Goal: Transaction & Acquisition: Purchase product/service

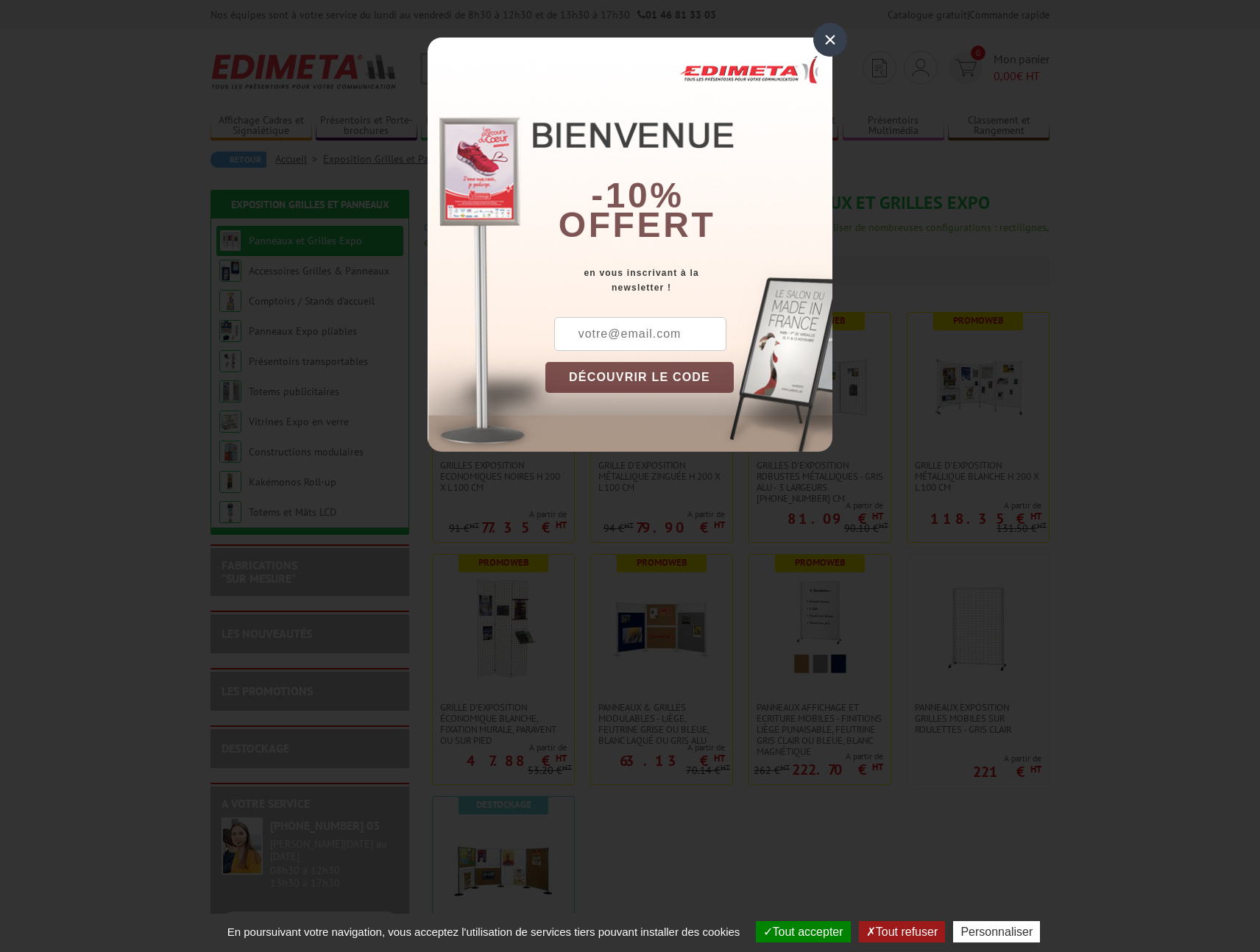
click at [836, 39] on div "×" at bounding box center [830, 39] width 34 height 34
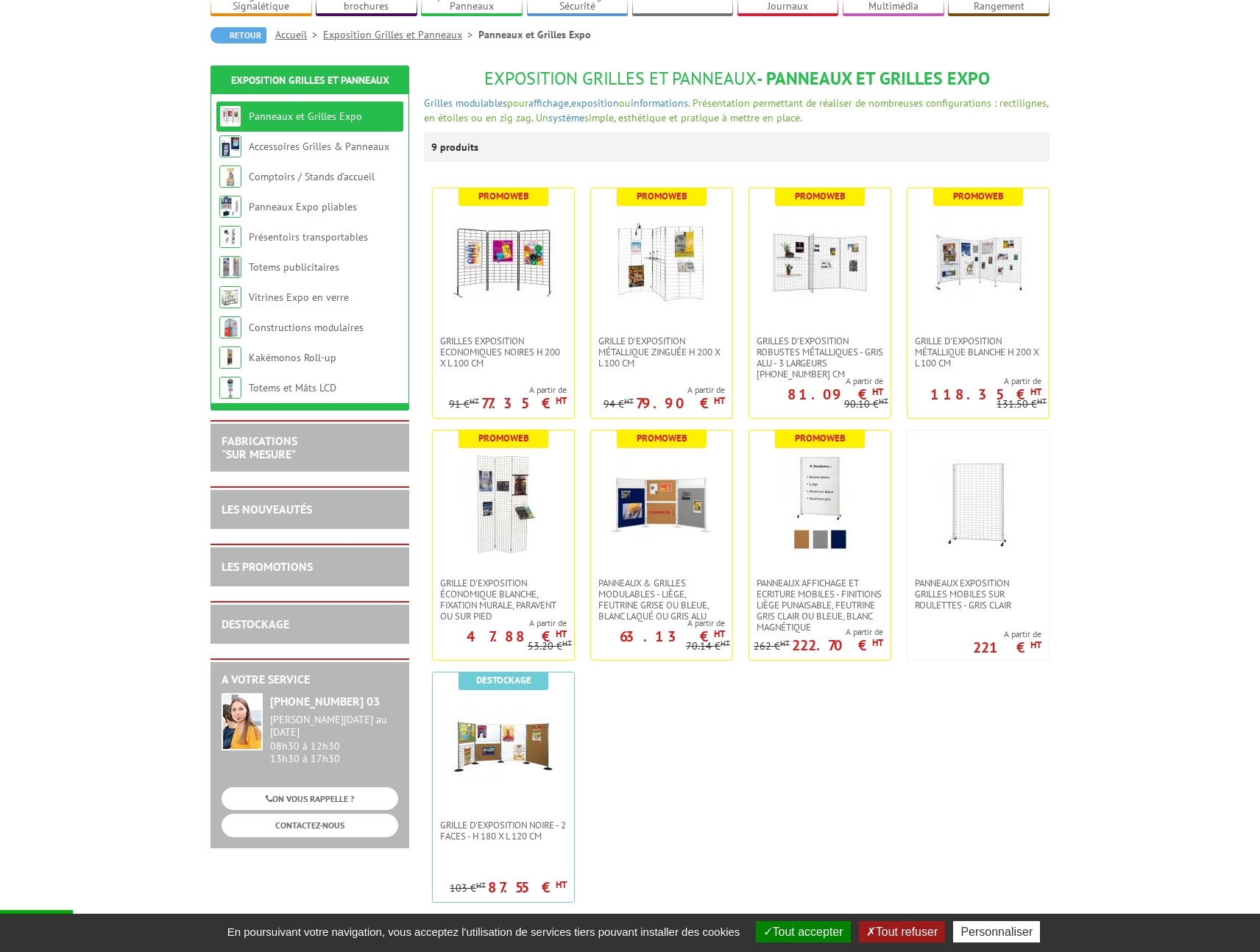
scroll to position [128, 0]
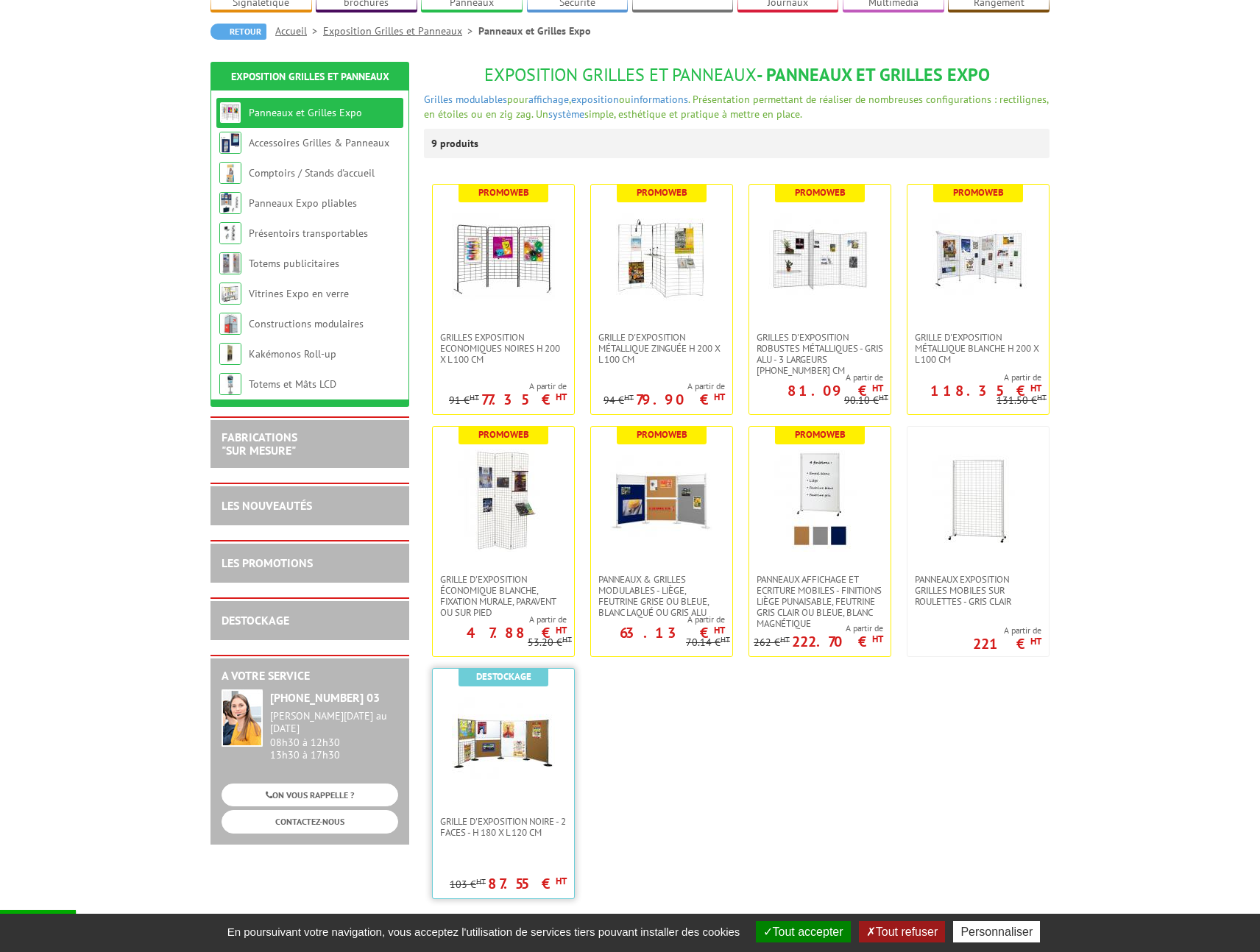
click at [501, 763] on img at bounding box center [504, 743] width 103 height 103
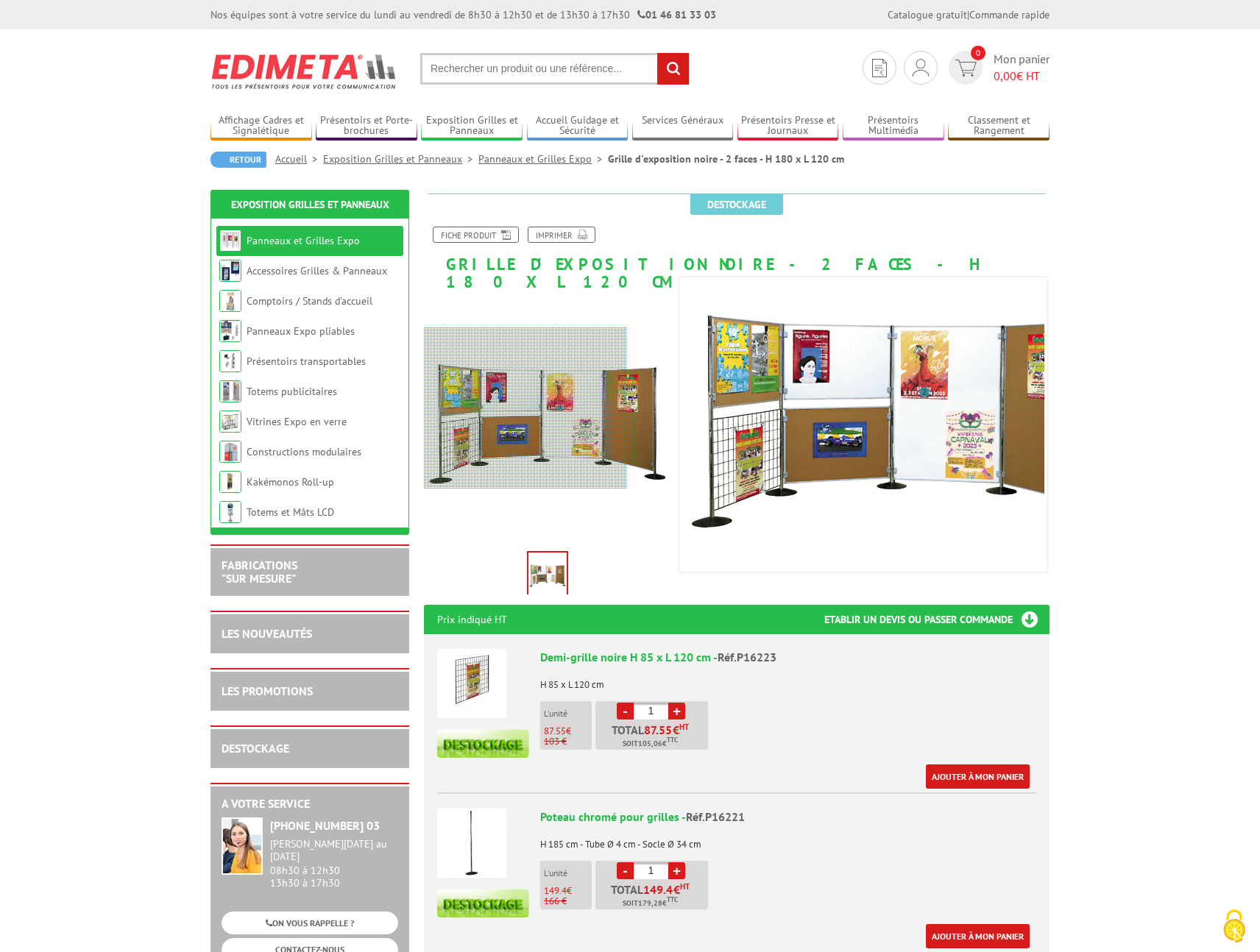
click at [459, 408] on div at bounding box center [526, 408] width 203 height 162
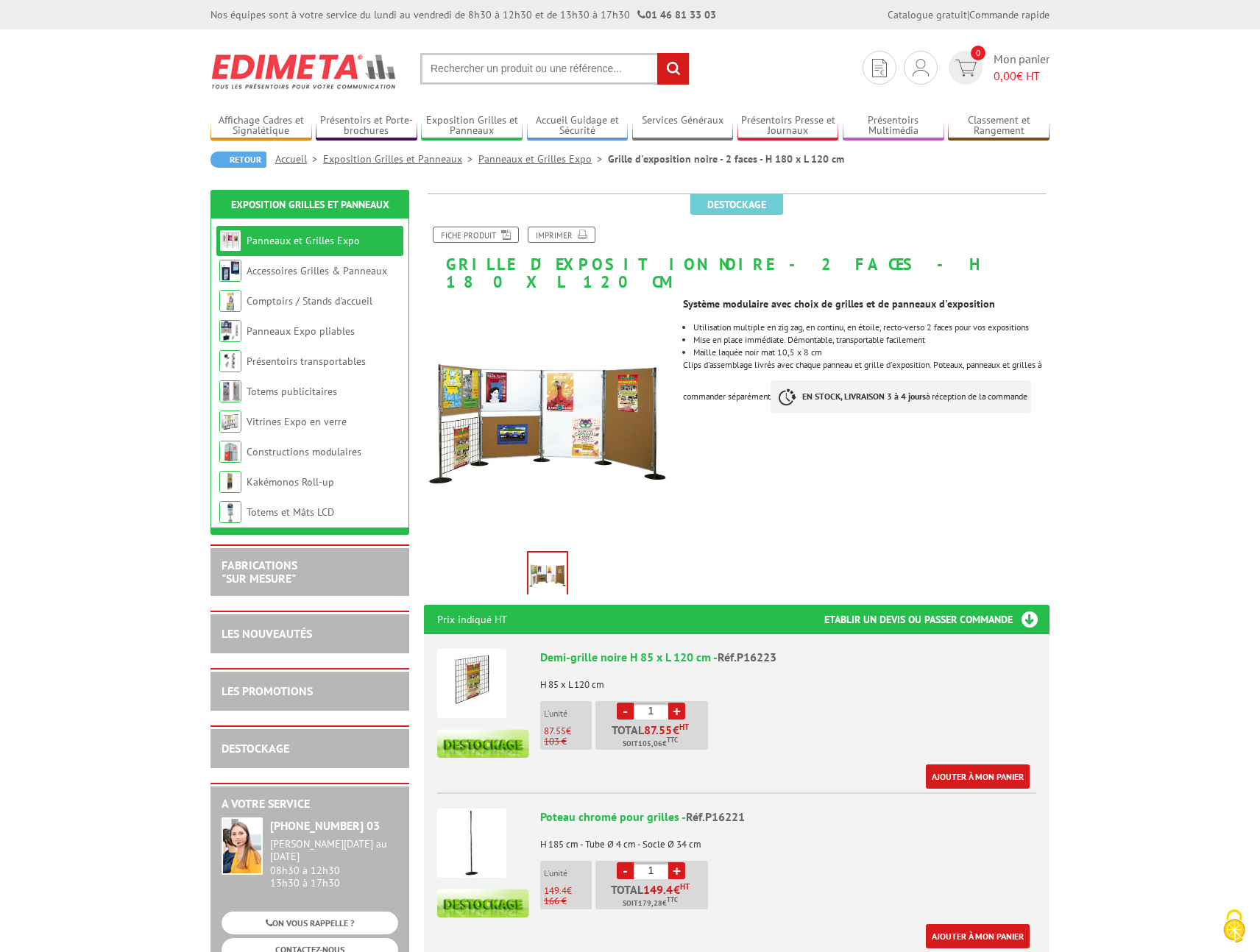
click at [552, 562] on img at bounding box center [548, 575] width 38 height 45
